Goal: Transaction & Acquisition: Obtain resource

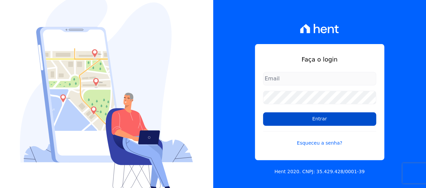
type input "[EMAIL_ADDRESS][DOMAIN_NAME]"
click at [371, 117] on input "Entrar" at bounding box center [319, 118] width 113 height 13
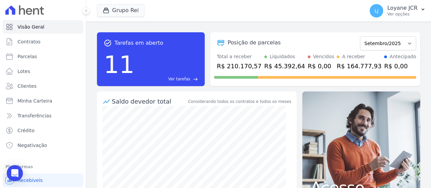
scroll to position [34, 0]
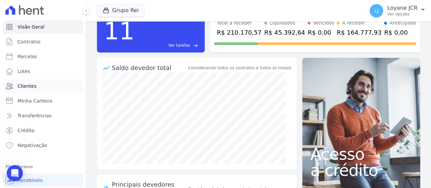
click at [30, 82] on link "Clientes" at bounding box center [43, 85] width 80 height 13
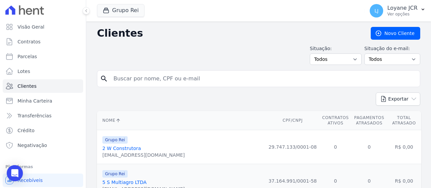
click at [168, 79] on input "search" at bounding box center [263, 78] width 308 height 13
paste input "[PERSON_NAME] [PERSON_NAME]"
type input "[PERSON_NAME] [PERSON_NAME]"
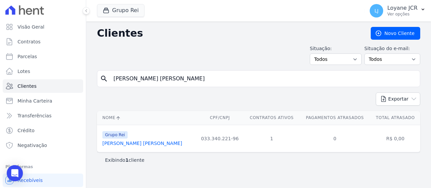
click at [153, 142] on link "[PERSON_NAME] [PERSON_NAME]" at bounding box center [142, 143] width 80 height 5
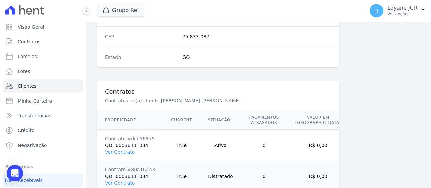
scroll to position [475, 0]
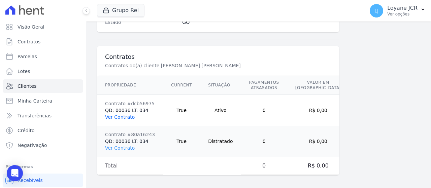
click at [129, 116] on link "Ver Contrato" at bounding box center [120, 116] width 30 height 5
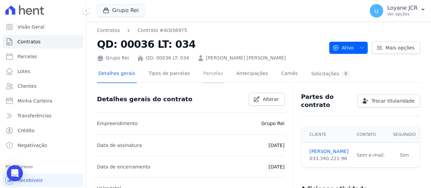
click at [206, 80] on link "Parcelas" at bounding box center [213, 74] width 22 height 18
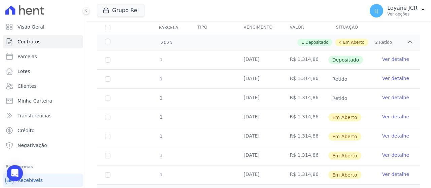
scroll to position [92, 0]
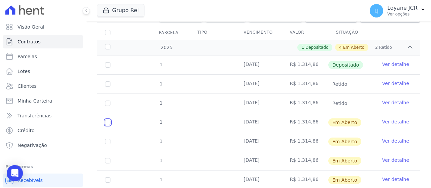
click at [106, 123] on input "checkbox" at bounding box center [107, 122] width 5 height 5
checkbox input "true"
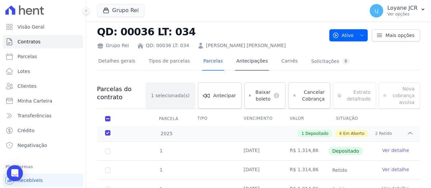
scroll to position [0, 0]
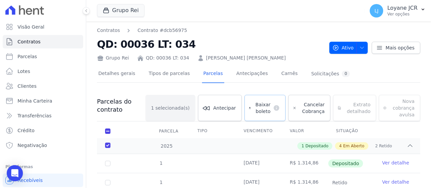
click at [263, 106] on span "Baixar boleto" at bounding box center [262, 107] width 17 height 13
